Goal: Task Accomplishment & Management: Manage account settings

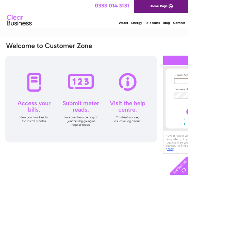
type input "[EMAIL_ADDRESS][DOMAIN_NAME]"
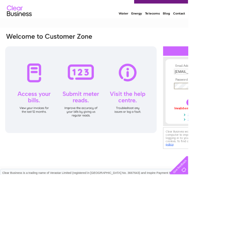
scroll to position [12, 0]
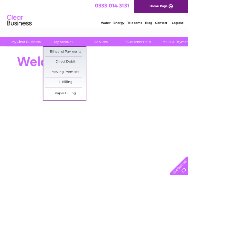
click at [99, 71] on link "Bills and Payments" at bounding box center [85, 67] width 53 height 13
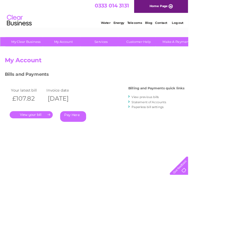
click at [54, 153] on link "." at bounding box center [41, 149] width 56 height 9
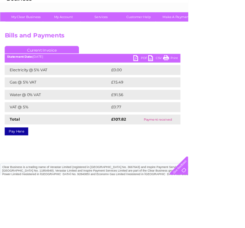
scroll to position [32, 0]
click at [245, 227] on html "My Clear Business Login Details My Details My Preferences Link Account My Accou…" at bounding box center [122, 146] width 245 height 356
click at [221, 80] on link "Print" at bounding box center [221, 76] width 19 height 9
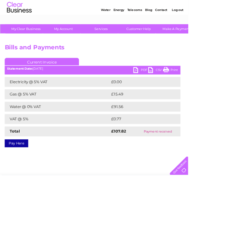
scroll to position [0, 0]
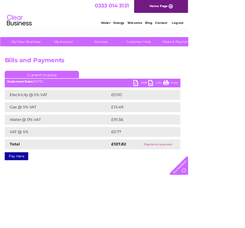
click at [239, 15] on link "Home Page" at bounding box center [210, 8] width 70 height 17
